Goal: Task Accomplishment & Management: Use online tool/utility

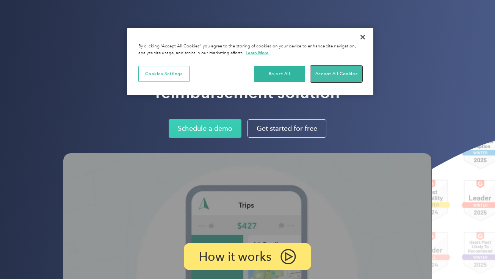
click at [341, 69] on button "Accept All Cookies" at bounding box center [336, 74] width 51 height 16
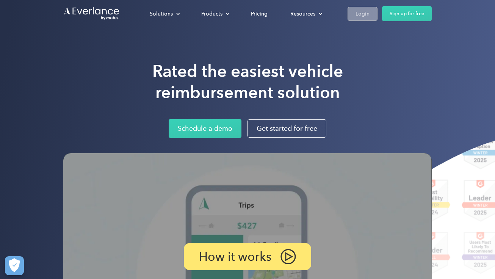
click at [369, 11] on link "Login" at bounding box center [363, 14] width 30 height 14
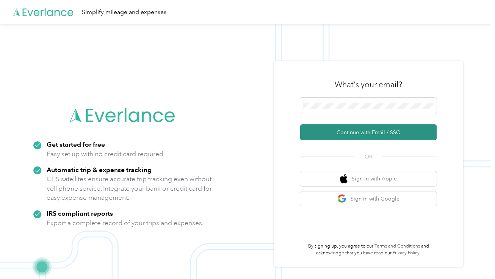
click at [360, 131] on button "Continue with Email / SSO" at bounding box center [368, 132] width 137 height 16
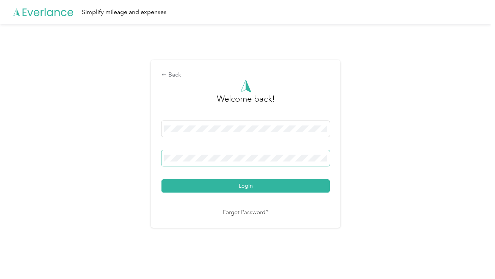
click at [162, 179] on button "Login" at bounding box center [246, 185] width 168 height 13
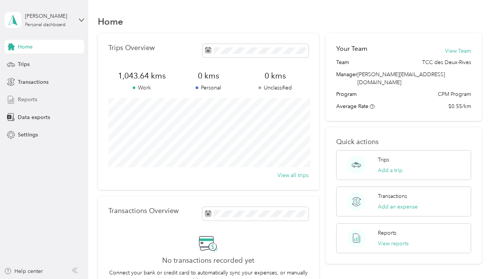
click at [33, 99] on span "Reports" at bounding box center [27, 100] width 19 height 8
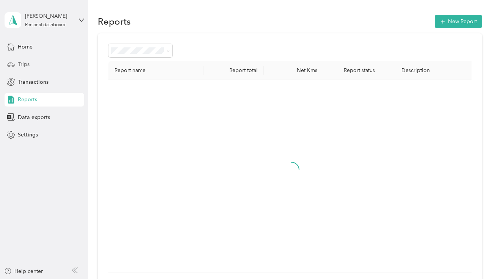
click at [35, 62] on div "Trips" at bounding box center [45, 65] width 80 height 14
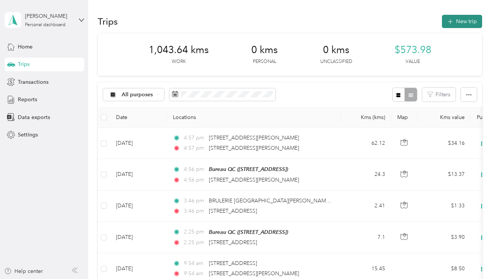
click at [461, 17] on button "New trip" at bounding box center [462, 21] width 40 height 13
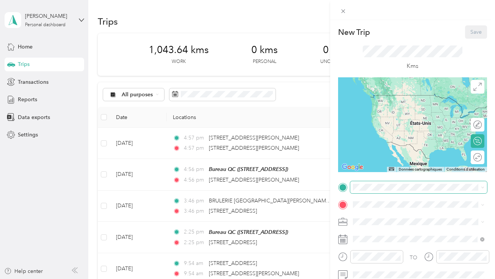
click at [375, 191] on span at bounding box center [418, 187] width 137 height 12
click at [399, 232] on span "1050 Boulevard Du Loiret Québec, Quebec G2L 0B8, Canada" at bounding box center [391, 230] width 48 height 7
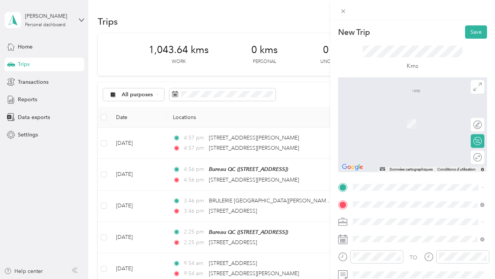
click at [414, 101] on strong "Bureau QC" at bounding box center [406, 99] width 27 height 7
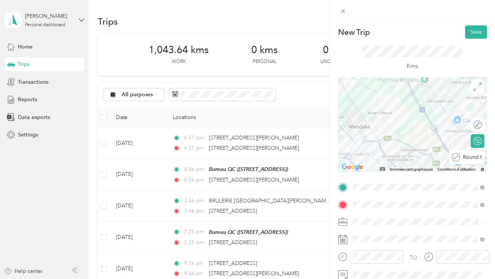
click at [480, 159] on div "Round trip" at bounding box center [466, 158] width 35 height 14
click at [476, 157] on div at bounding box center [474, 157] width 16 height 8
click at [382, 169] on div "Répit indi." at bounding box center [419, 169] width 126 height 8
click at [479, 32] on button "Save" at bounding box center [476, 31] width 22 height 13
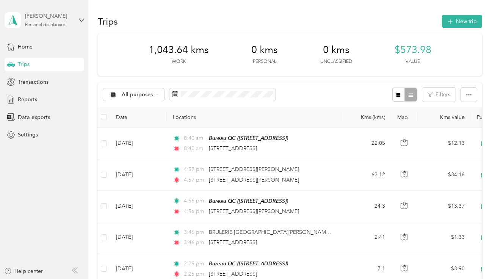
click at [69, 18] on div "Mia Lapointe" at bounding box center [48, 16] width 47 height 8
click at [58, 58] on div "Log out" at bounding box center [106, 62] width 192 height 13
